Goal: Task Accomplishment & Management: Manage account settings

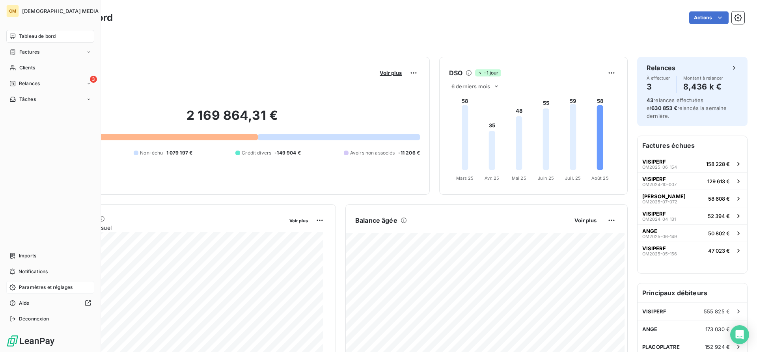
click at [28, 285] on span "Paramètres et réglages" at bounding box center [46, 287] width 54 height 7
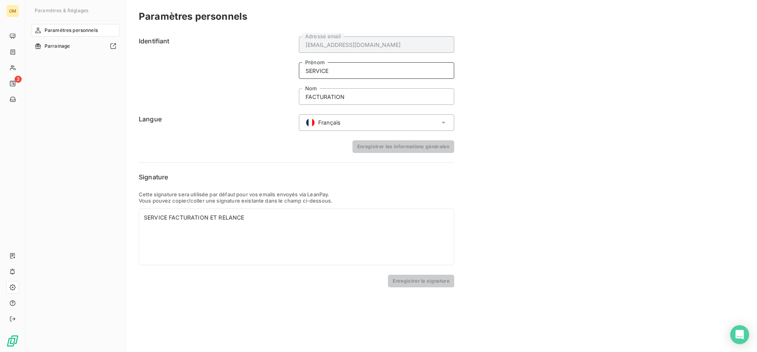
drag, startPoint x: 309, startPoint y: 71, endPoint x: 328, endPoint y: 71, distance: 18.5
click at [328, 71] on input "SERVICE" at bounding box center [376, 70] width 155 height 17
drag, startPoint x: 309, startPoint y: 97, endPoint x: 352, endPoint y: 92, distance: 43.7
click at [356, 93] on input "FACTURATION" at bounding box center [376, 96] width 155 height 17
drag, startPoint x: 346, startPoint y: 69, endPoint x: 363, endPoint y: 67, distance: 16.7
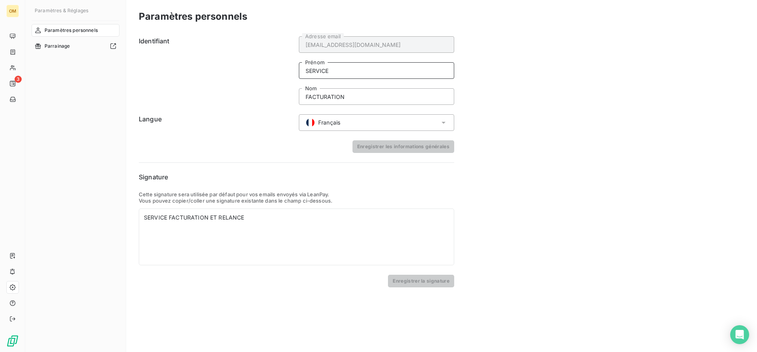
click at [363, 67] on input "SERVICE" at bounding box center [376, 70] width 155 height 17
click at [330, 99] on input "FACTURATION" at bounding box center [376, 96] width 155 height 17
drag, startPoint x: 306, startPoint y: 66, endPoint x: 279, endPoint y: 124, distance: 63.6
click at [309, 67] on input "SERVICE" at bounding box center [376, 70] width 155 height 17
drag, startPoint x: 166, startPoint y: 211, endPoint x: 251, endPoint y: 217, distance: 85.4
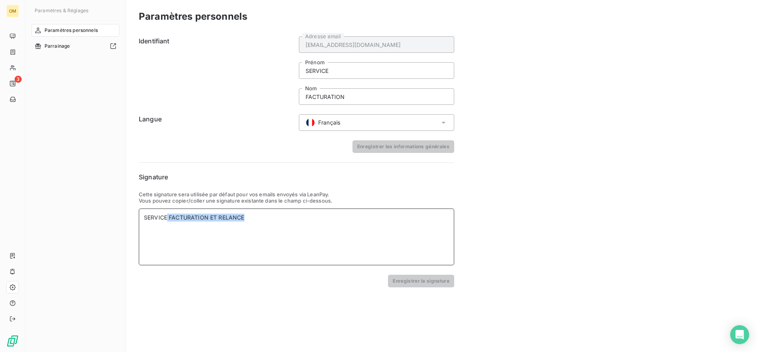
click at [251, 217] on div "SERVICE FACTURATION ET RELANCE" at bounding box center [296, 237] width 315 height 57
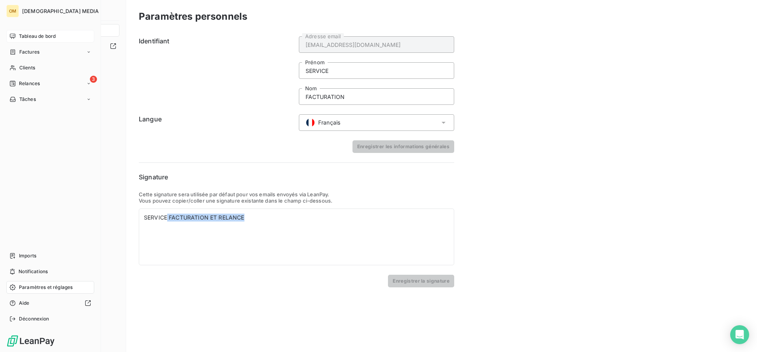
click at [15, 37] on icon at bounding box center [12, 36] width 6 height 6
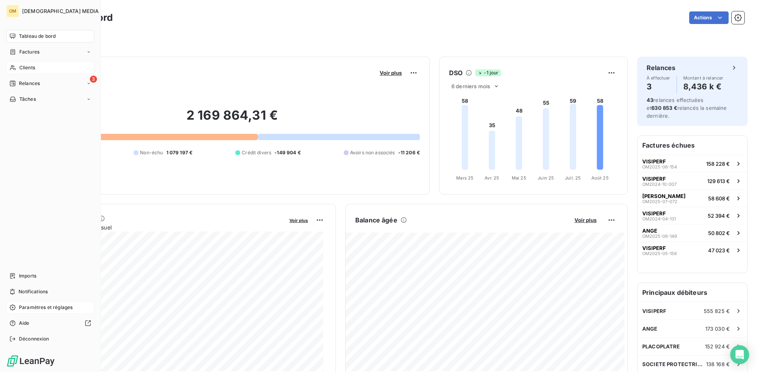
click at [21, 69] on span "Clients" at bounding box center [27, 67] width 16 height 7
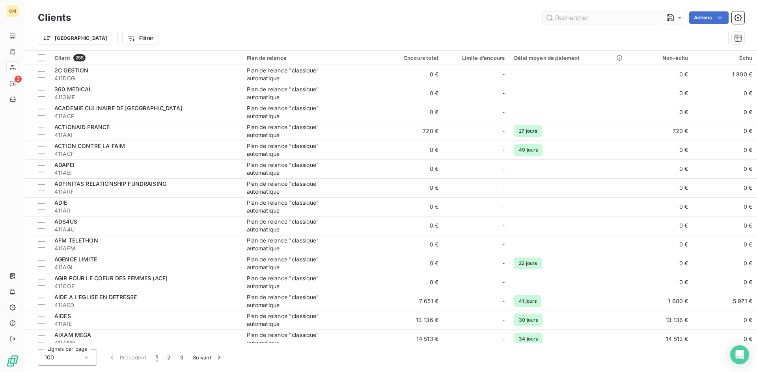
click at [632, 19] on input "text" at bounding box center [601, 17] width 118 height 13
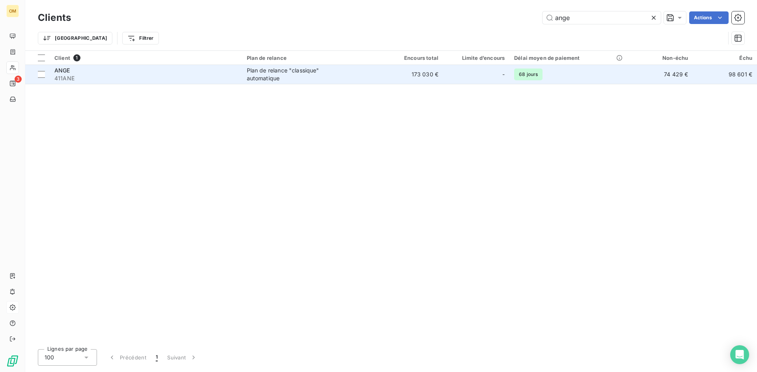
type input "ange"
click at [323, 65] on td "Plan de relance "classique" automatique" at bounding box center [310, 74] width 137 height 19
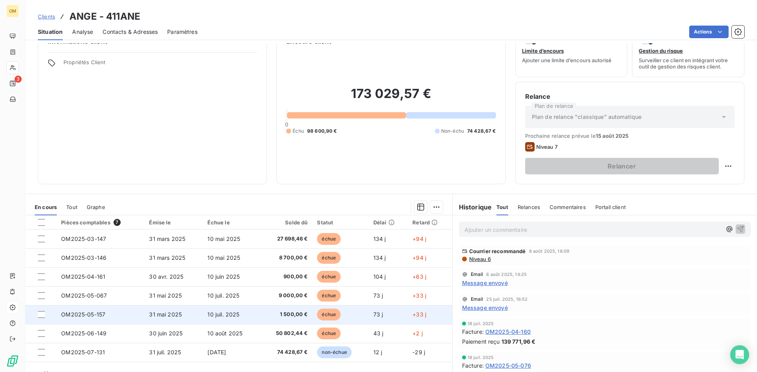
scroll to position [40, 0]
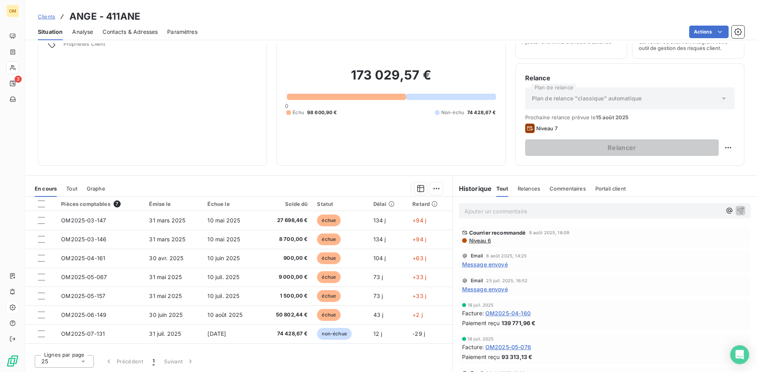
click at [260, 16] on div "Clients ANGE - 411ANE" at bounding box center [391, 16] width 732 height 14
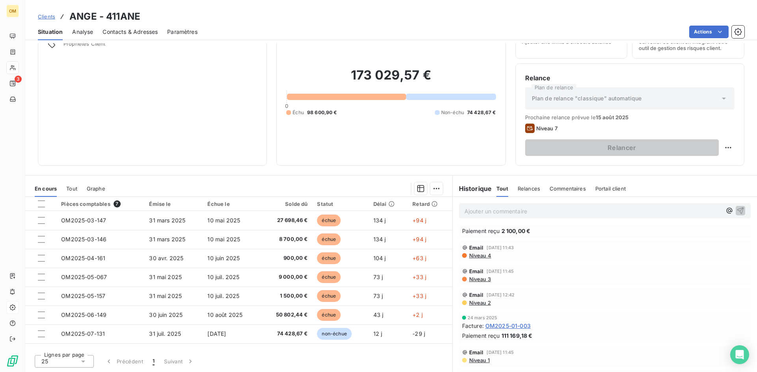
scroll to position [610, 0]
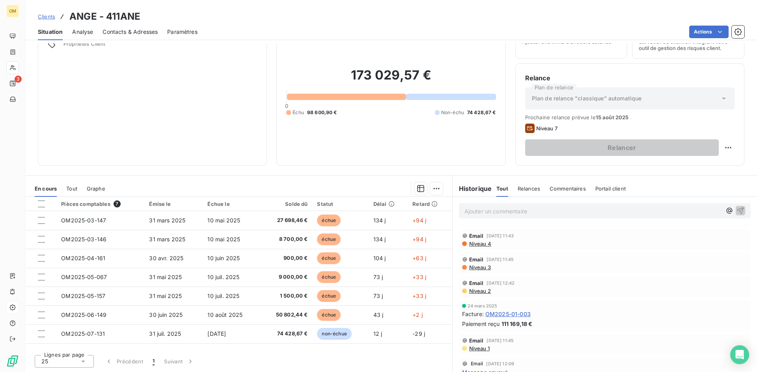
click at [498, 369] on span "Message envoyé" at bounding box center [485, 373] width 46 height 8
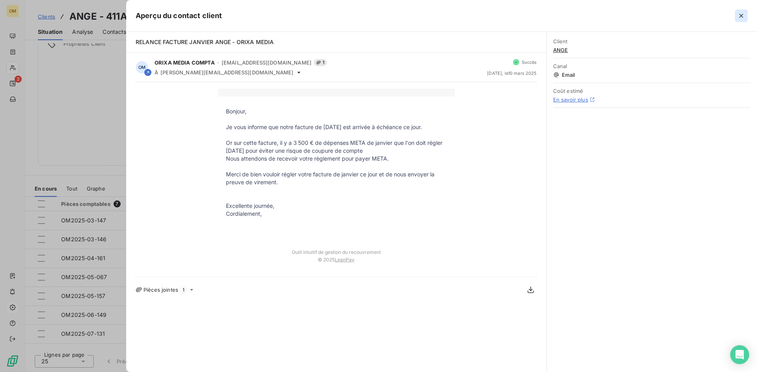
click at [739, 14] on icon "button" at bounding box center [741, 16] width 8 height 8
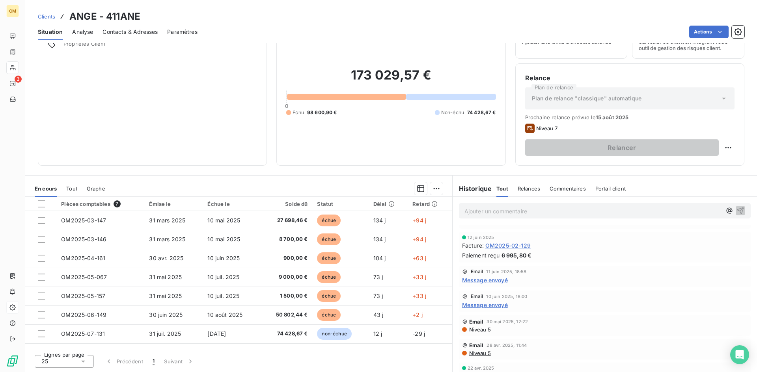
scroll to position [374, 0]
click at [498, 303] on span "Message envoyé" at bounding box center [485, 307] width 46 height 8
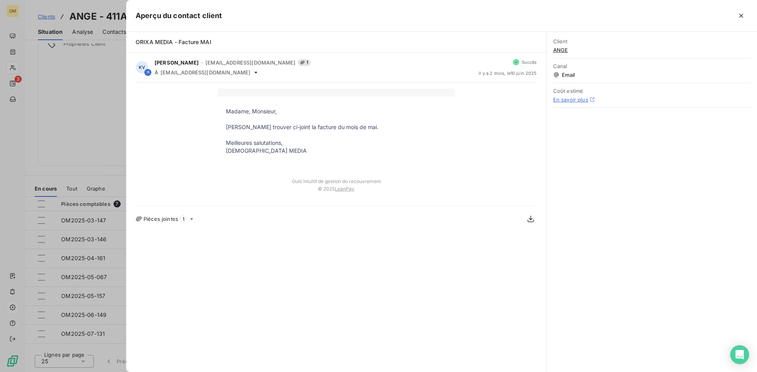
click at [96, 125] on div at bounding box center [378, 186] width 757 height 372
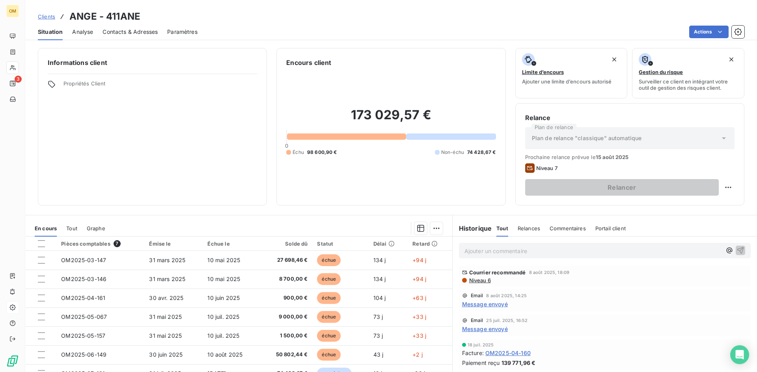
scroll to position [39, 0]
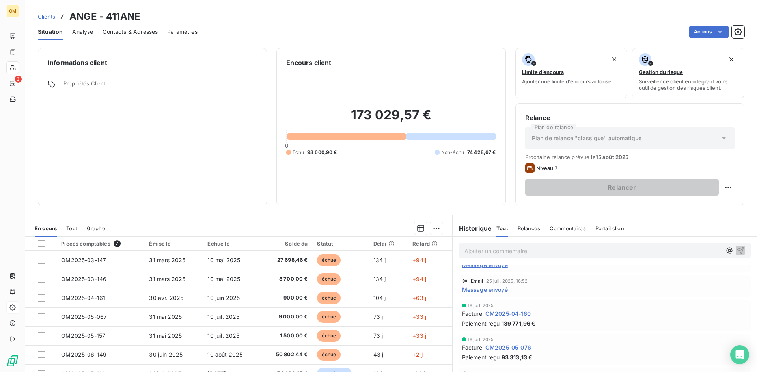
click at [489, 290] on span "Message envoyé" at bounding box center [485, 290] width 46 height 8
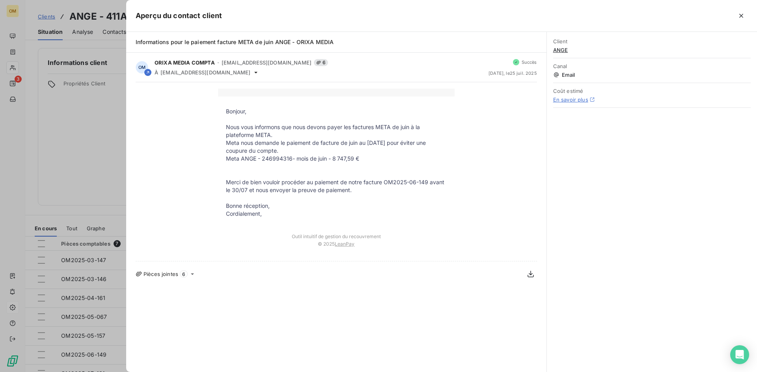
click at [105, 158] on div at bounding box center [378, 186] width 757 height 372
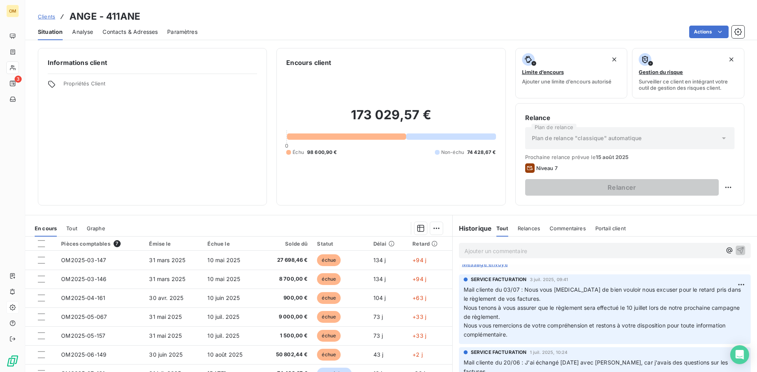
scroll to position [118, 0]
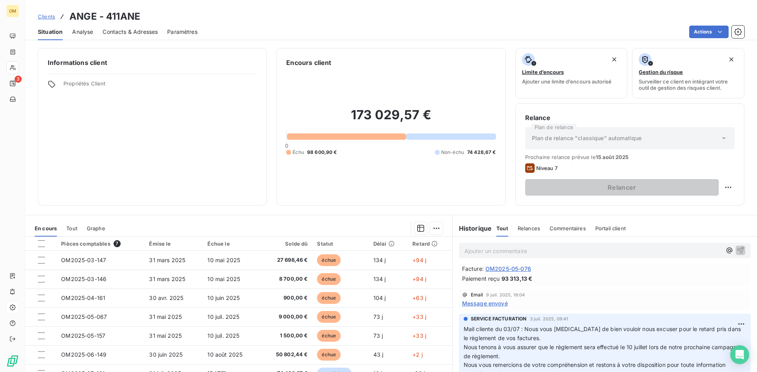
click at [495, 304] on span "Message envoyé" at bounding box center [485, 304] width 46 height 8
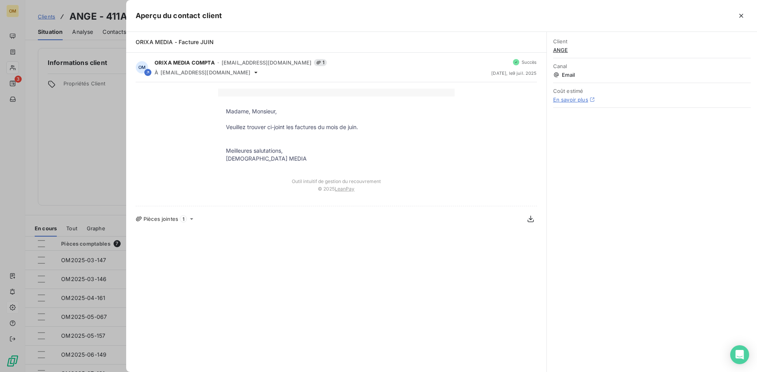
click at [93, 158] on div at bounding box center [378, 186] width 757 height 372
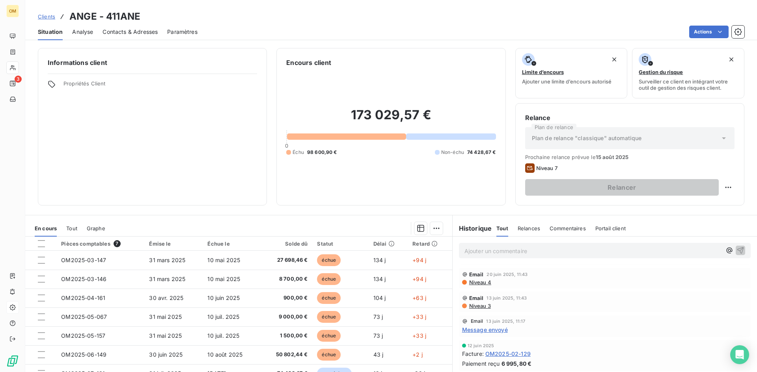
scroll to position [315, 0]
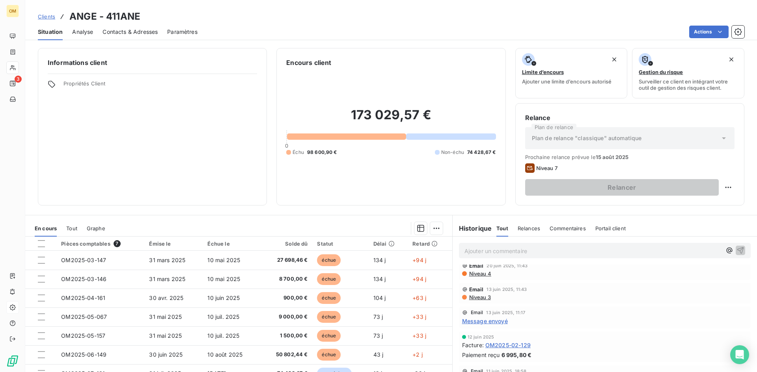
click at [489, 317] on span "Message envoyé" at bounding box center [485, 321] width 46 height 8
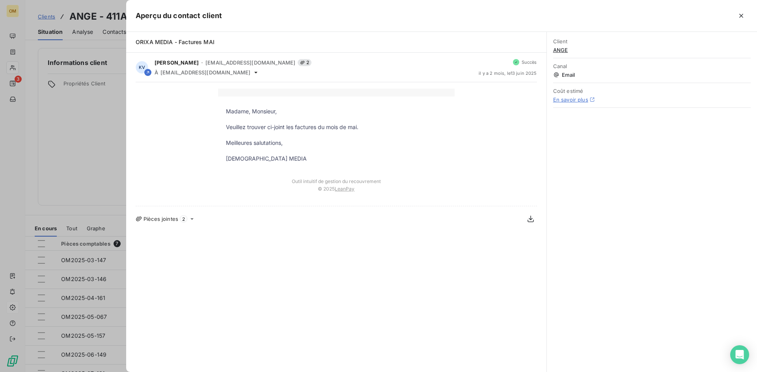
click at [114, 173] on div at bounding box center [378, 186] width 757 height 372
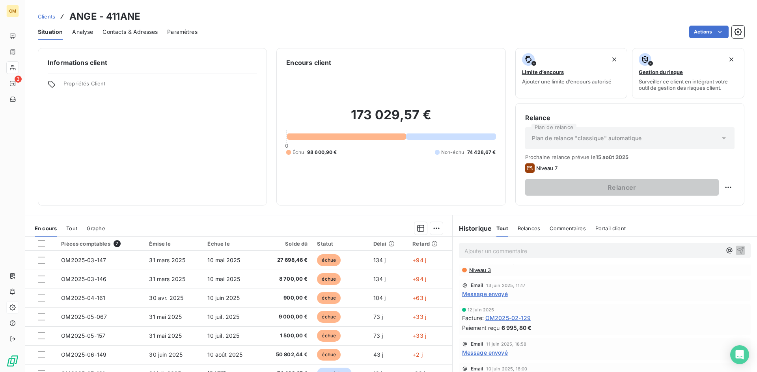
scroll to position [355, 0]
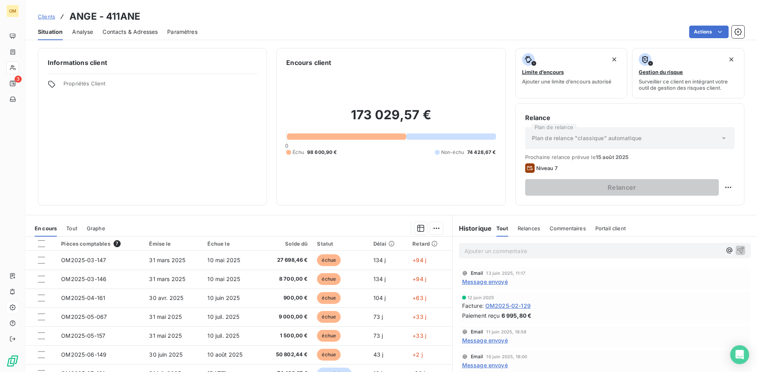
click at [500, 337] on span "Message envoyé" at bounding box center [485, 341] width 46 height 8
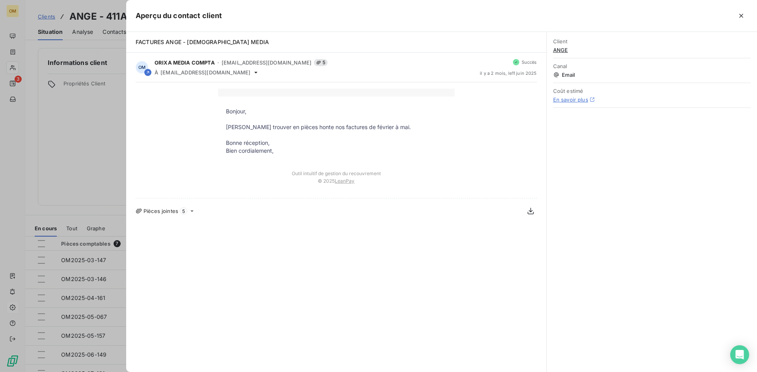
click at [86, 143] on div at bounding box center [378, 186] width 757 height 372
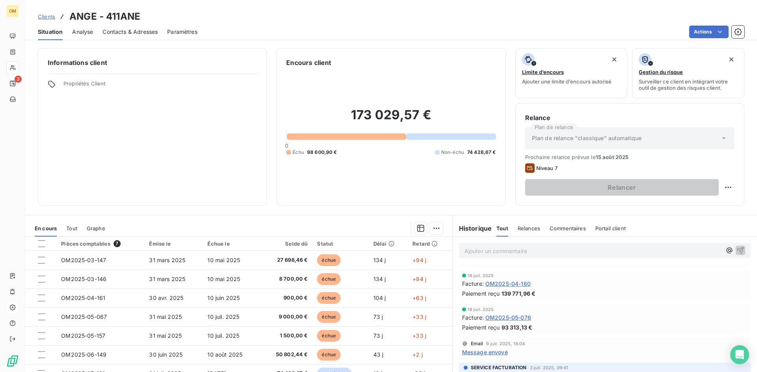
scroll to position [0, 0]
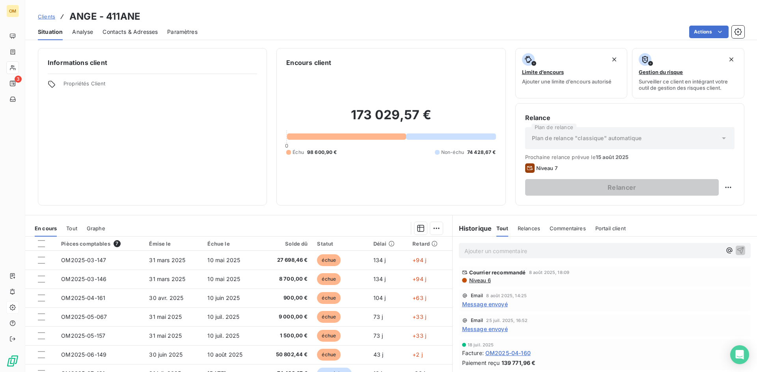
click at [477, 281] on span "Niveau 6" at bounding box center [479, 280] width 22 height 6
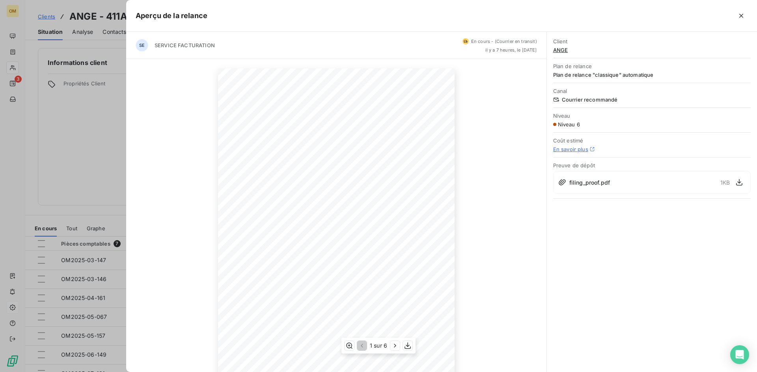
click at [86, 107] on div at bounding box center [378, 186] width 757 height 372
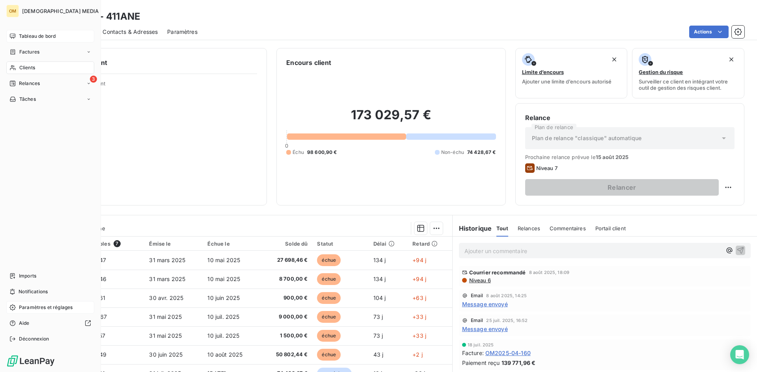
click at [23, 35] on span "Tableau de bord" at bounding box center [37, 36] width 37 height 7
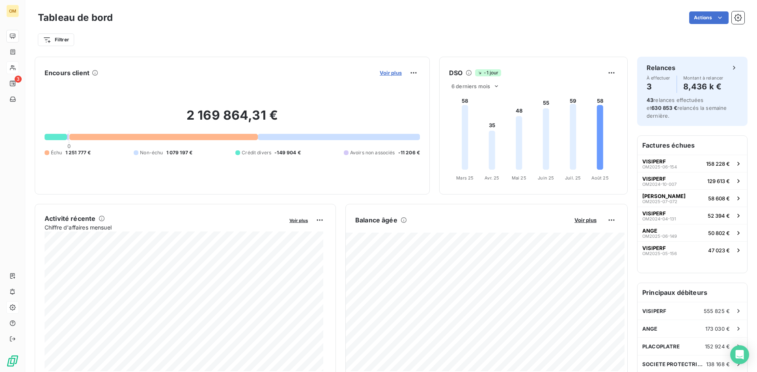
click at [387, 75] on span "Voir plus" at bounding box center [391, 73] width 22 height 6
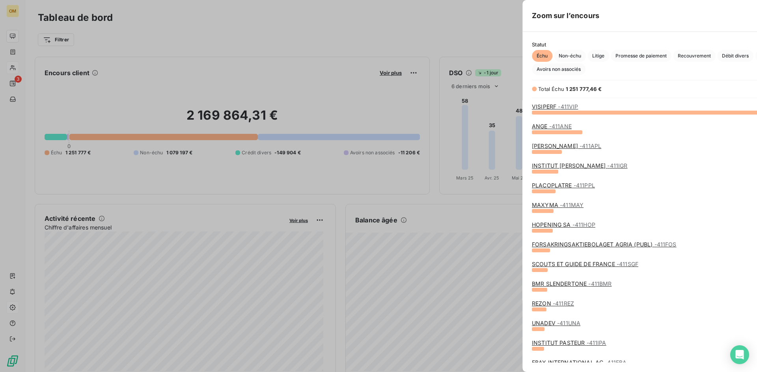
scroll to position [254, 297]
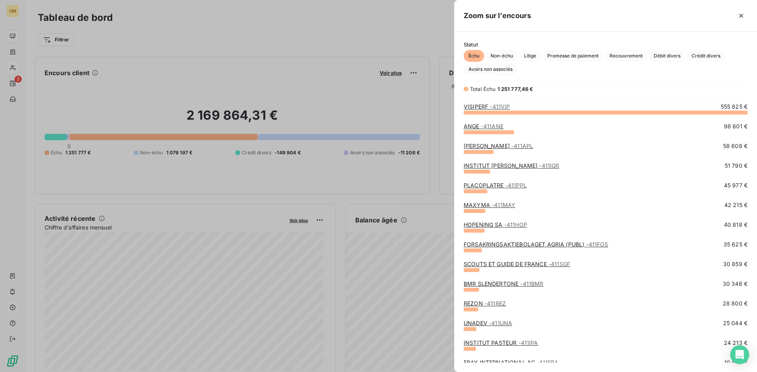
click at [253, 68] on div at bounding box center [378, 186] width 757 height 372
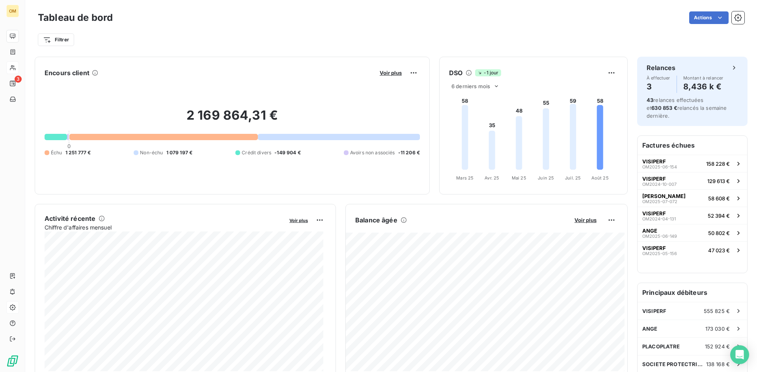
click at [577, 217] on button "Voir plus" at bounding box center [585, 220] width 27 height 7
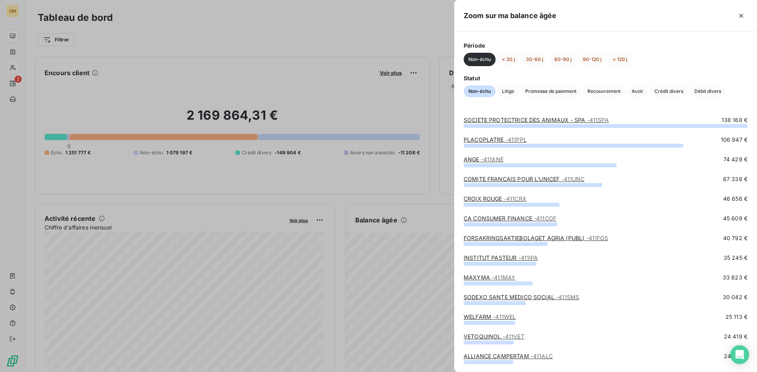
click at [465, 180] on link "COMITE FRANCAIS POUR L'UNICEF - 411UNC" at bounding box center [524, 179] width 121 height 7
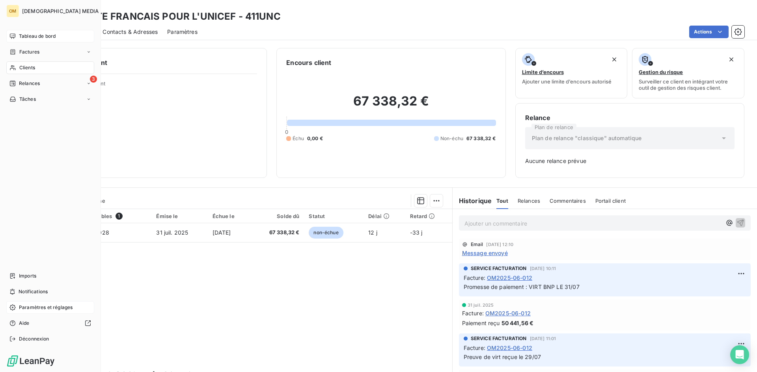
click at [15, 41] on div "Tableau de bord" at bounding box center [50, 36] width 88 height 13
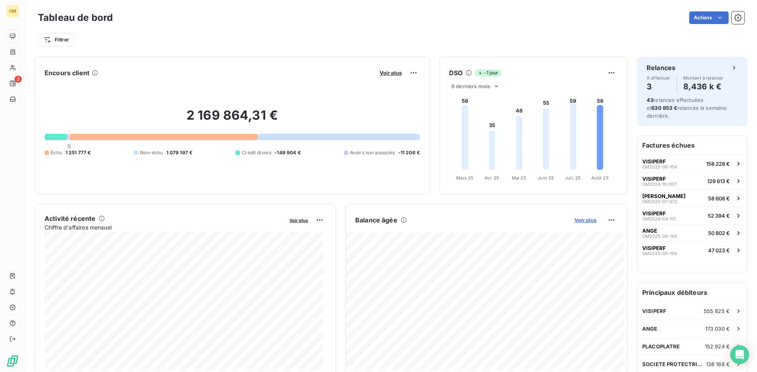
click at [575, 220] on span "Voir plus" at bounding box center [585, 220] width 22 height 6
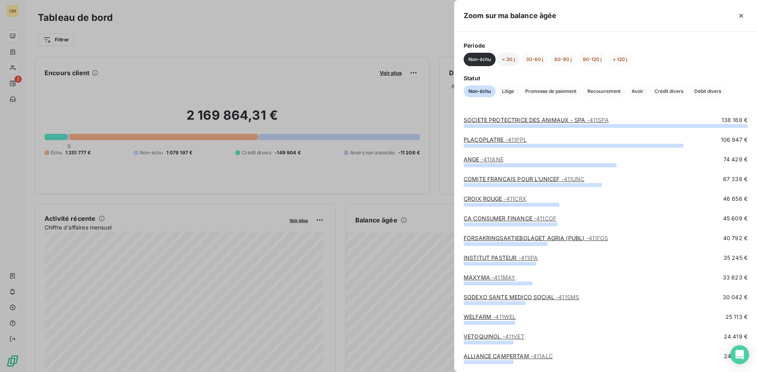
click at [512, 61] on button "< 30 j" at bounding box center [508, 59] width 22 height 13
